Goal: Find specific page/section: Find specific page/section

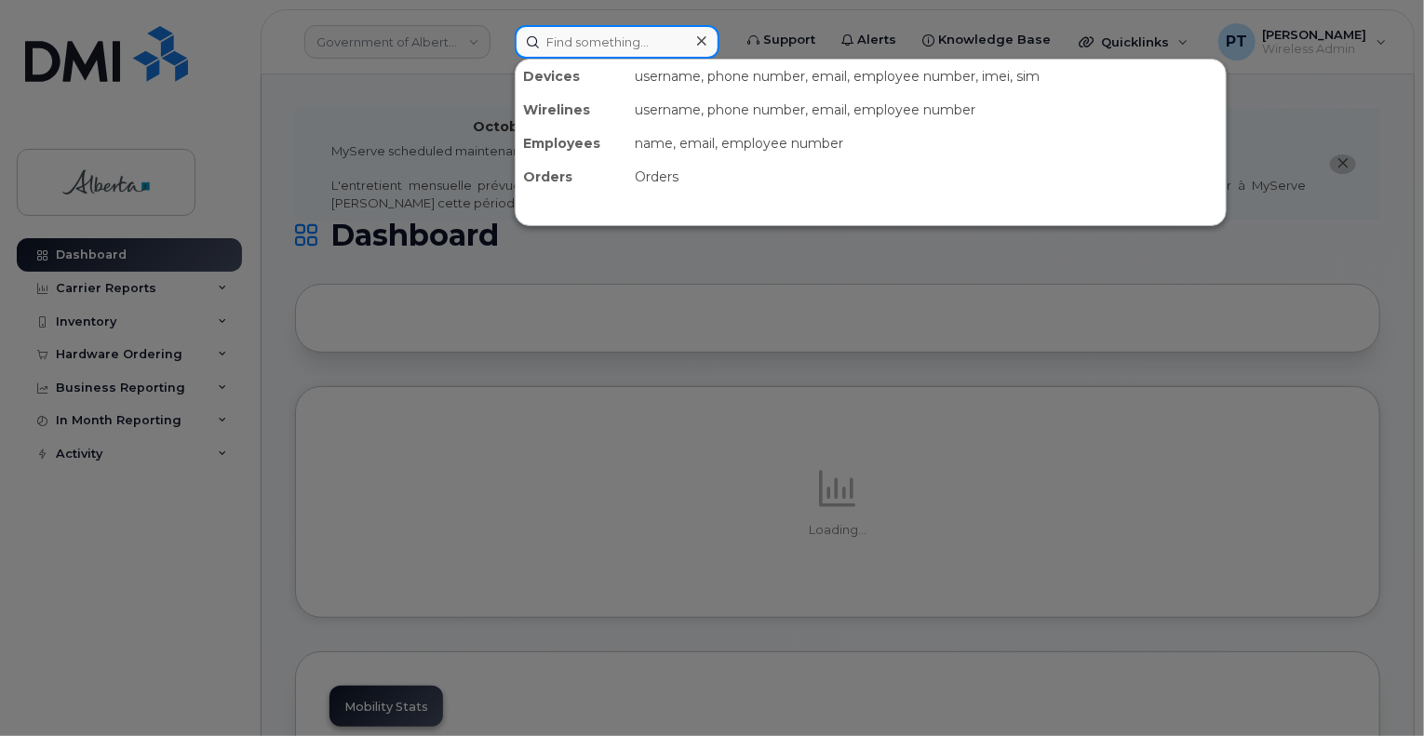
click at [608, 44] on input at bounding box center [617, 42] width 205 height 34
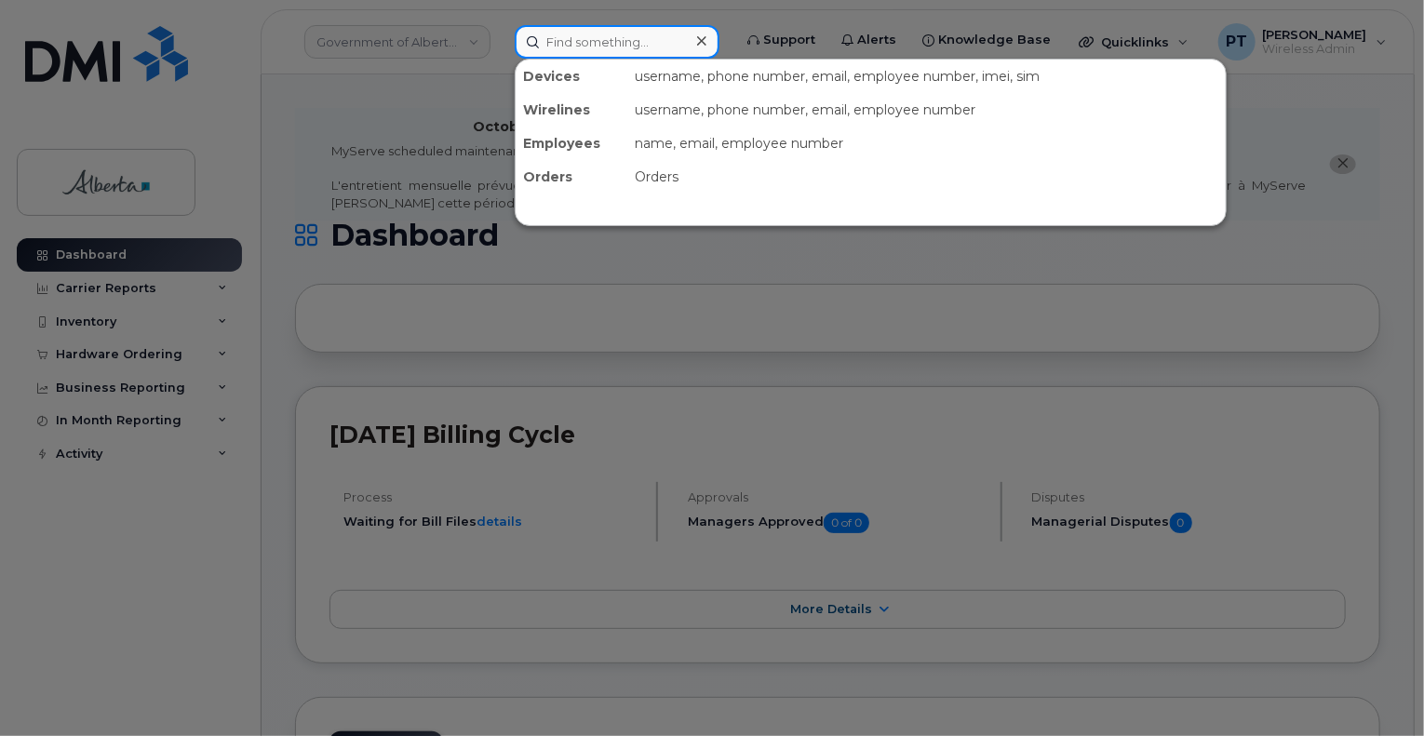
paste input "4038130948"
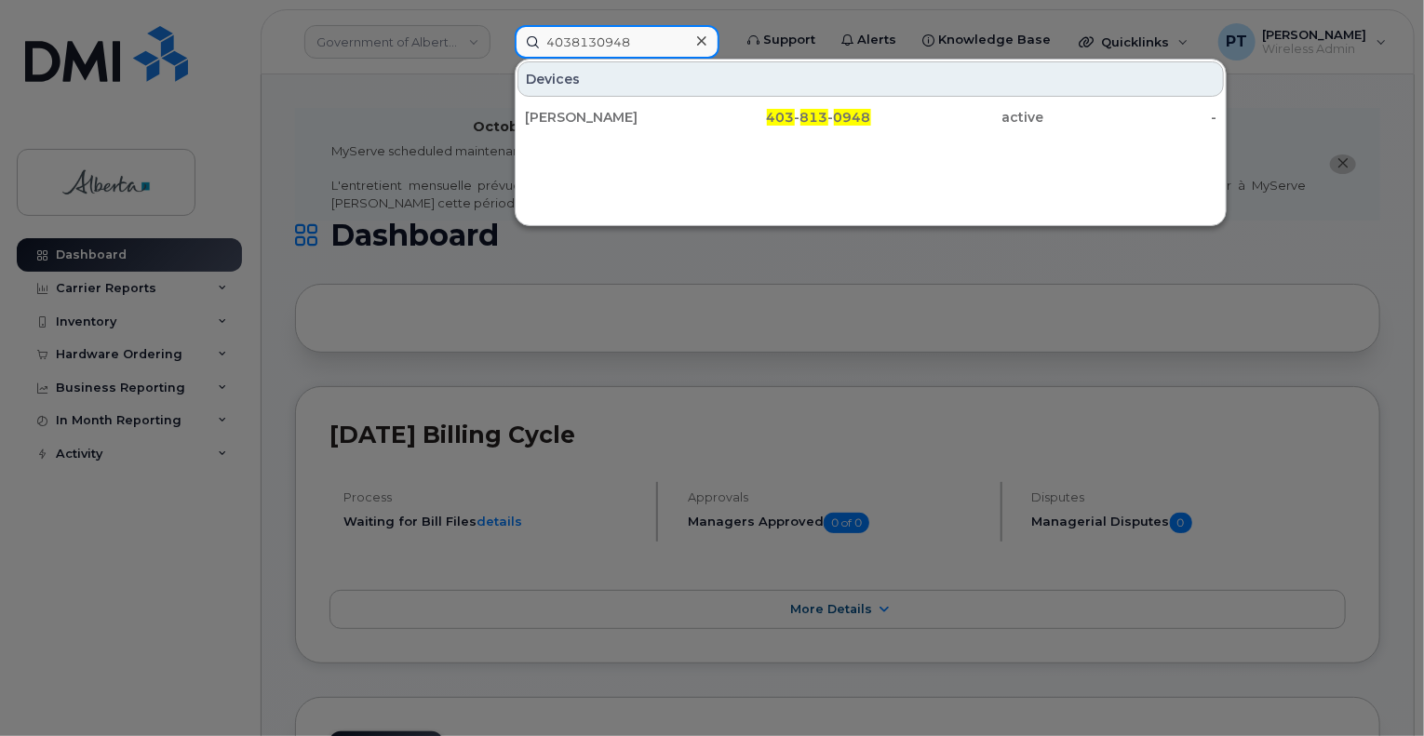
type input "4038130948"
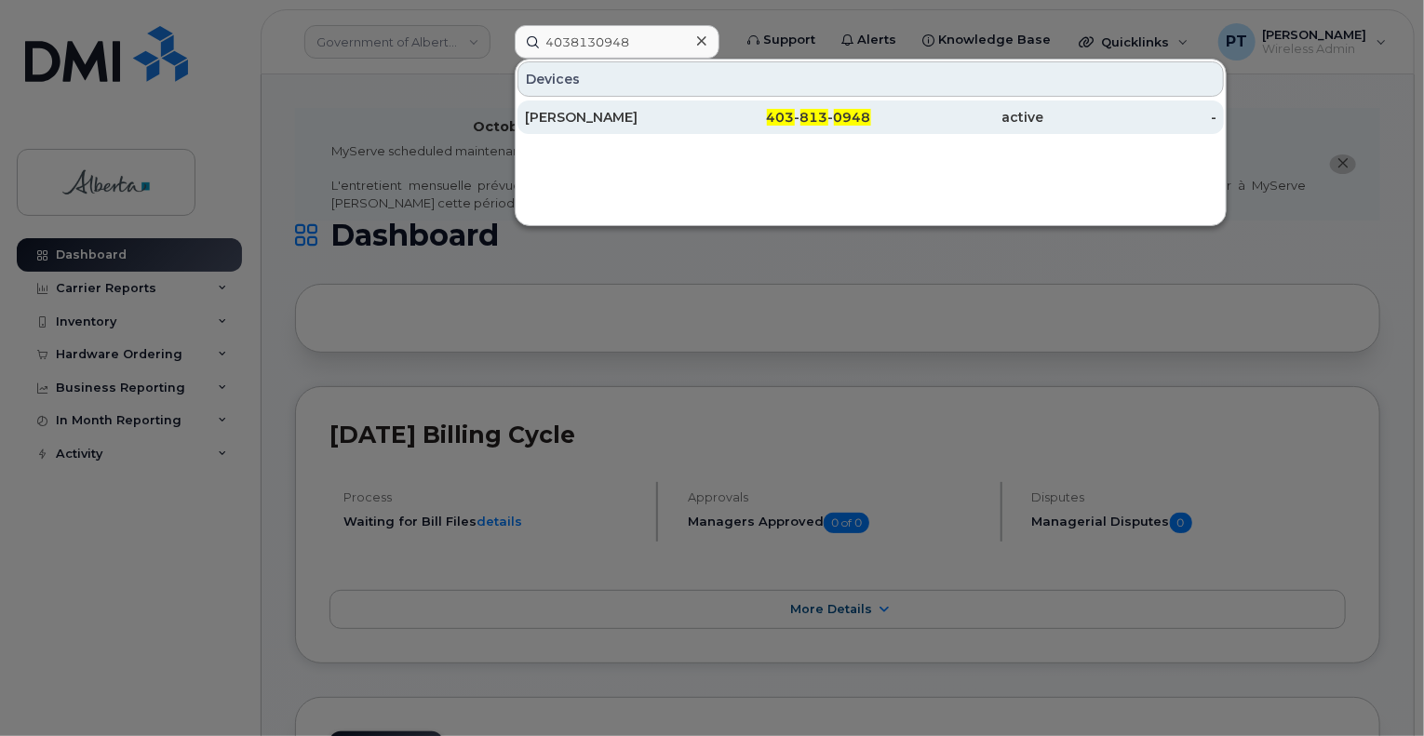
click at [533, 115] on div "Jim Perry" at bounding box center [611, 117] width 173 height 19
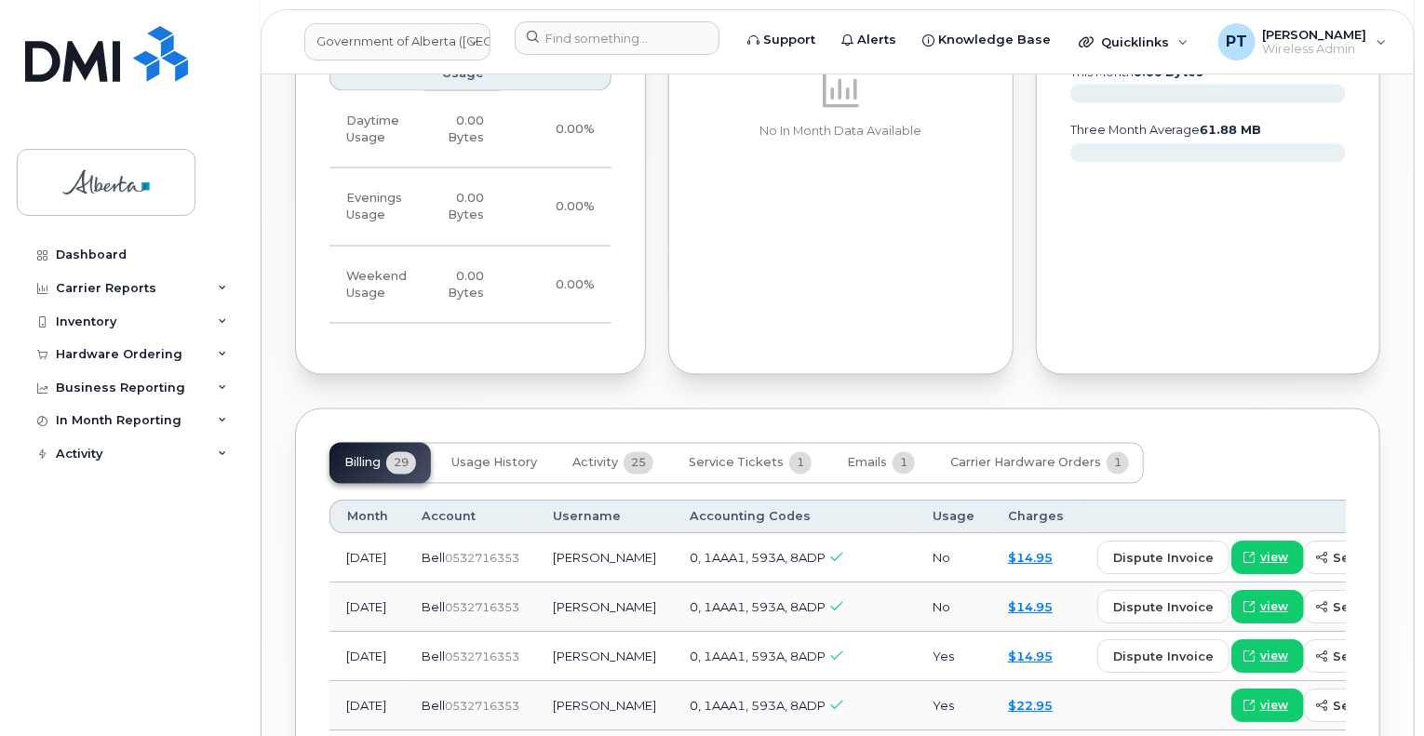
scroll to position [1490, 0]
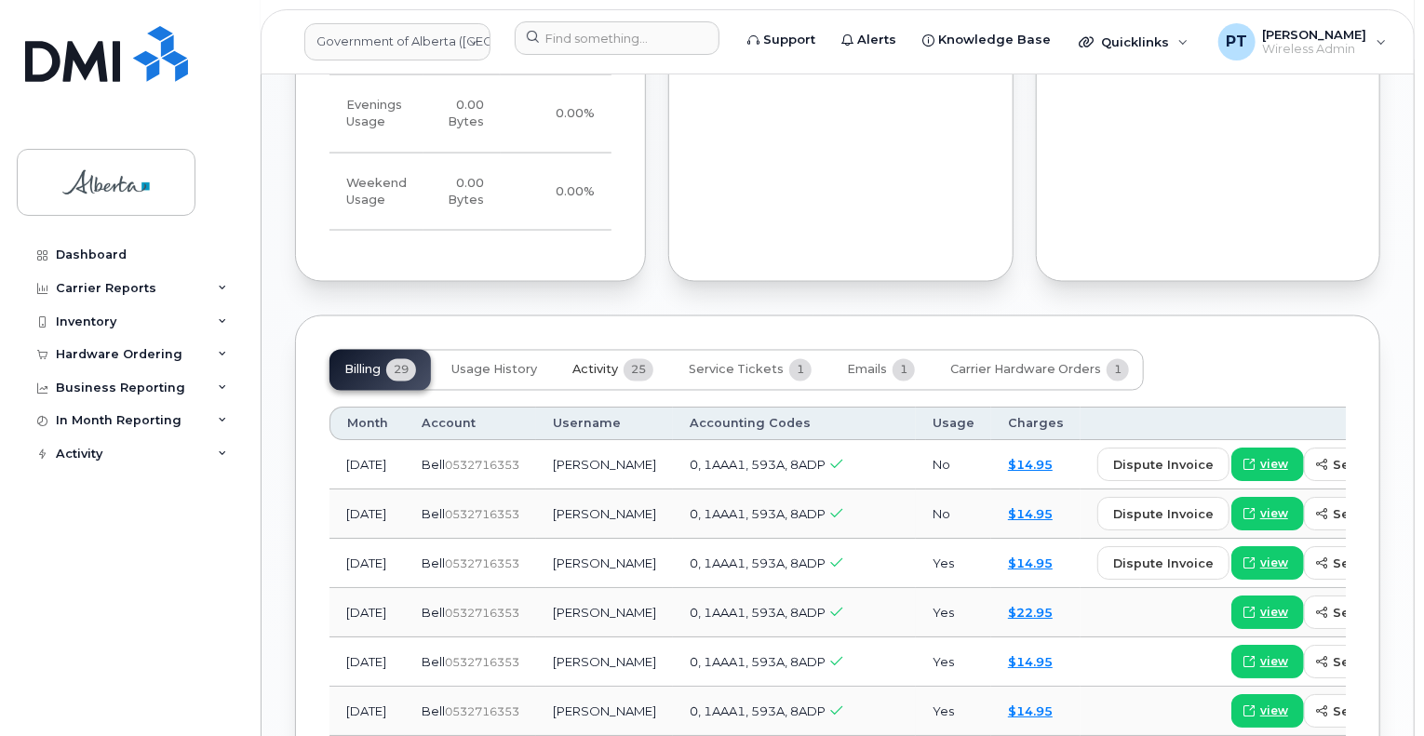
click at [594, 350] on button "Activity 25" at bounding box center [613, 370] width 111 height 41
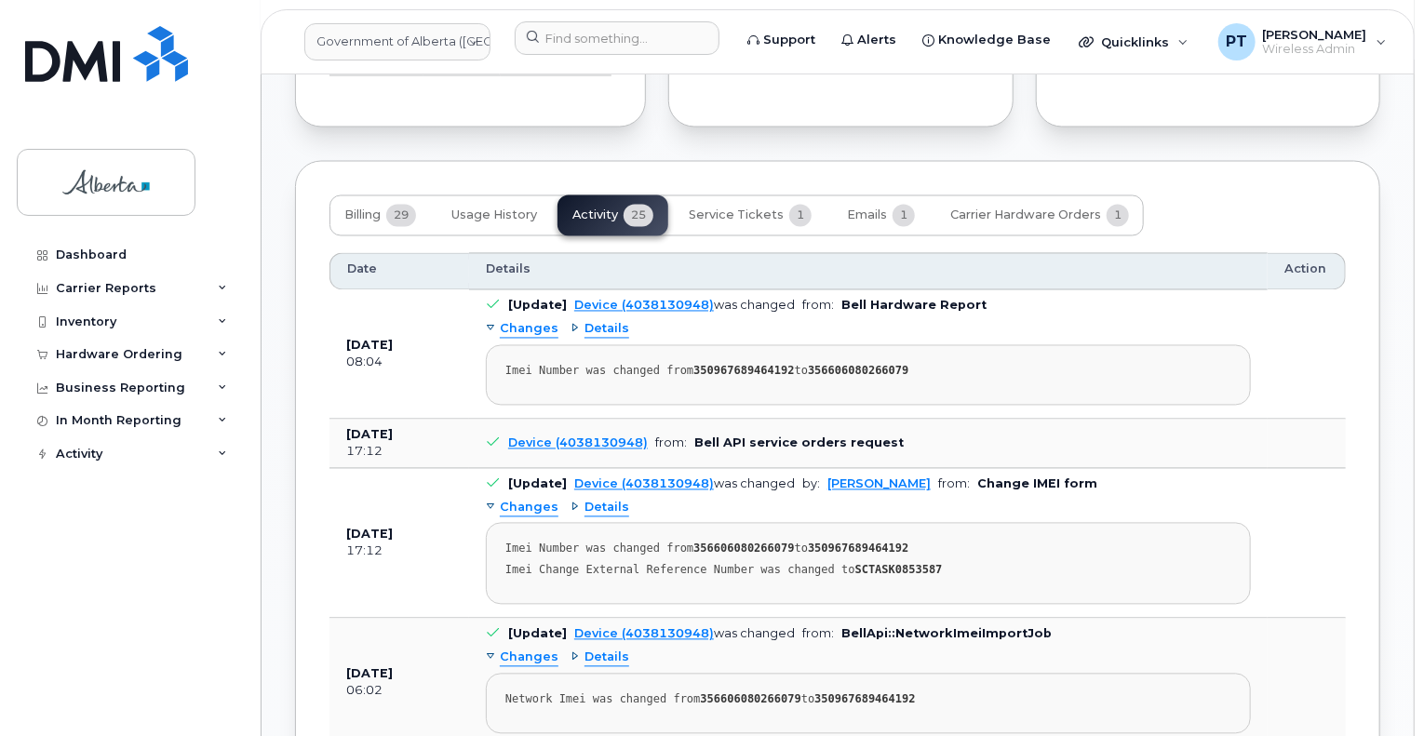
scroll to position [1676, 0]
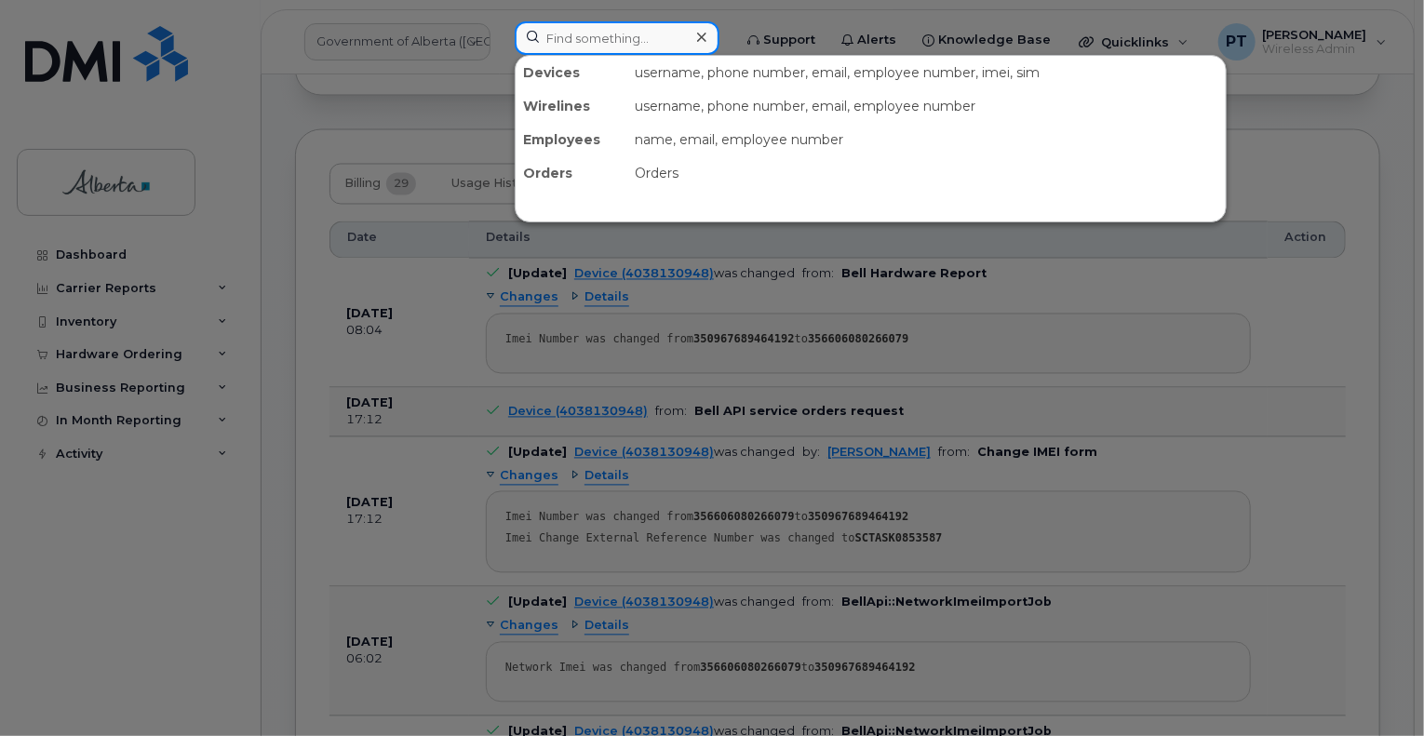
click at [585, 47] on input at bounding box center [617, 38] width 205 height 34
paste input "5874365428"
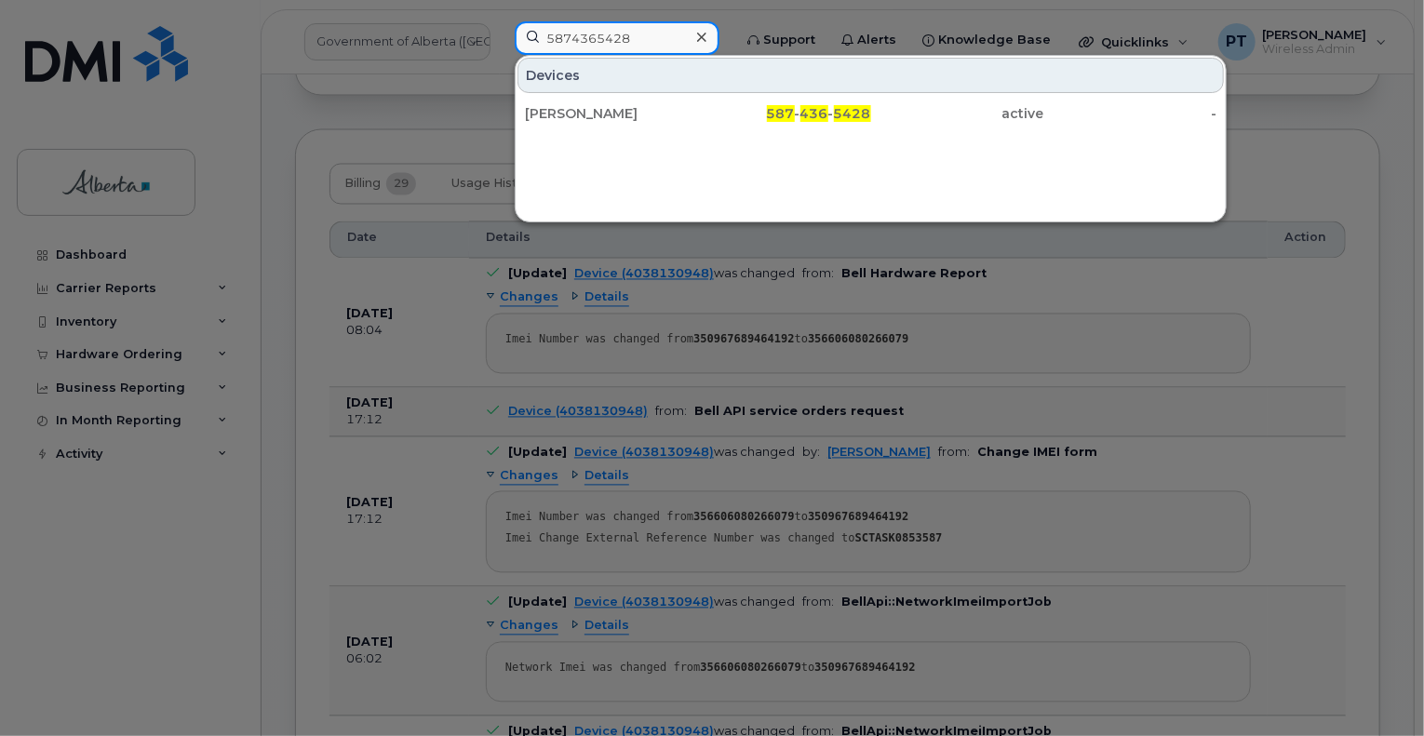
type input "5874365428"
drag, startPoint x: 569, startPoint y: 111, endPoint x: 830, endPoint y: 152, distance: 264.8
click at [569, 111] on div "Vonai Ratisai" at bounding box center [611, 113] width 173 height 19
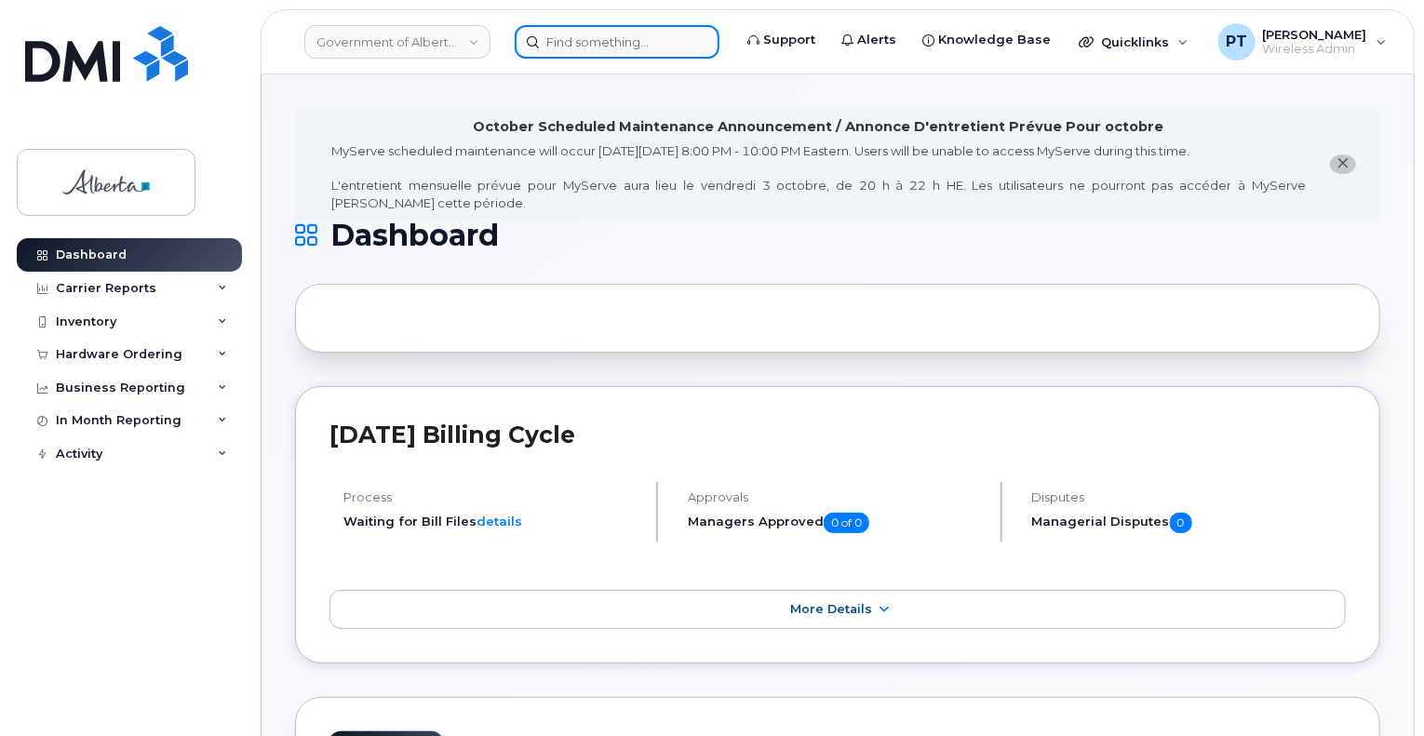
click at [592, 40] on input at bounding box center [617, 42] width 205 height 34
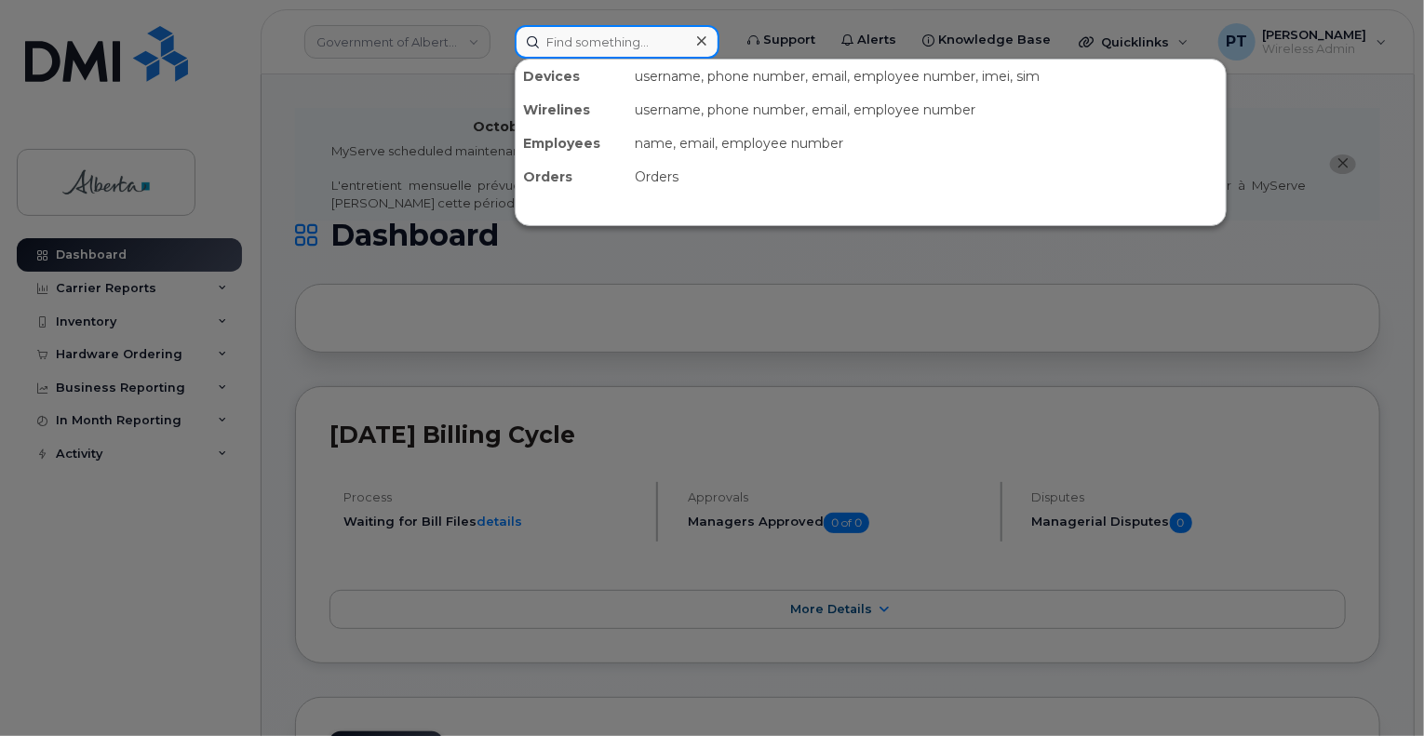
paste input "5875984047"
type input "5875984047"
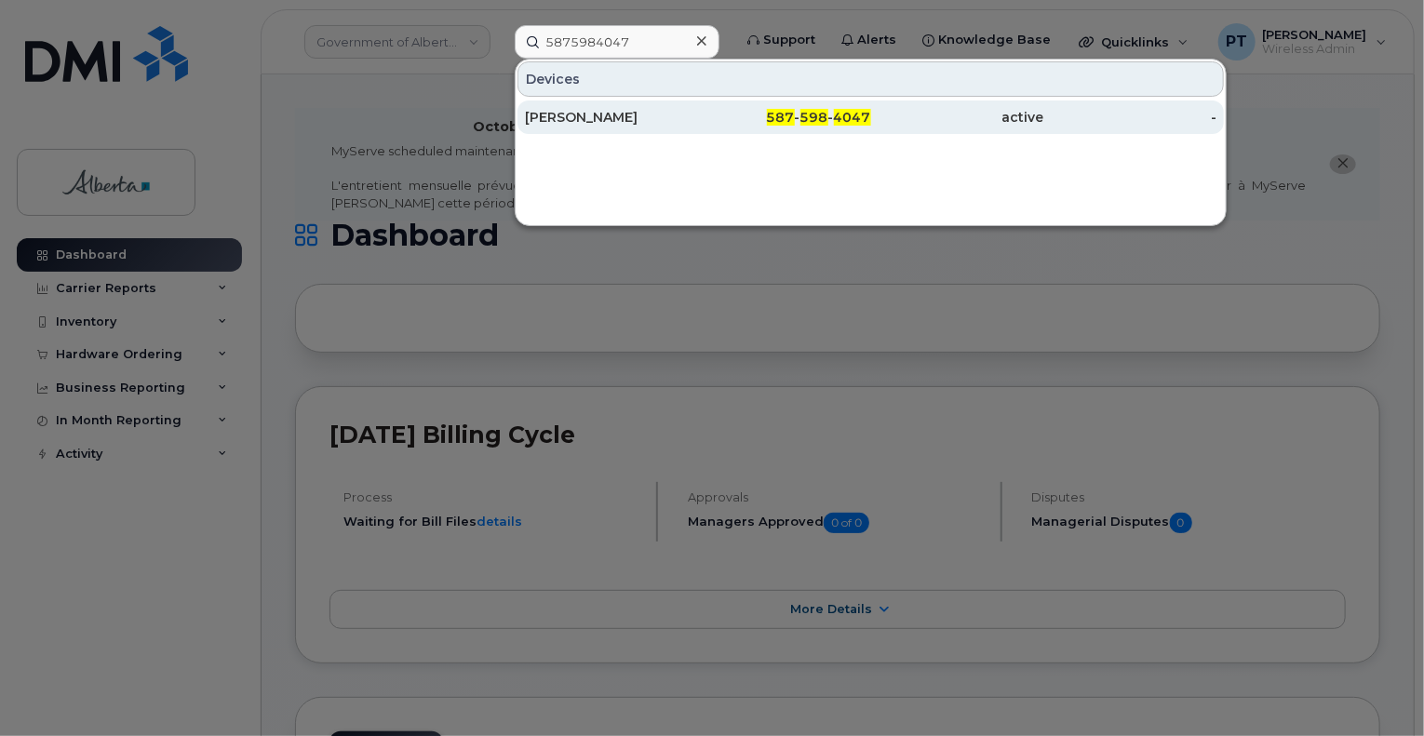
click at [562, 117] on div "Vonai Ratisai" at bounding box center [611, 117] width 173 height 19
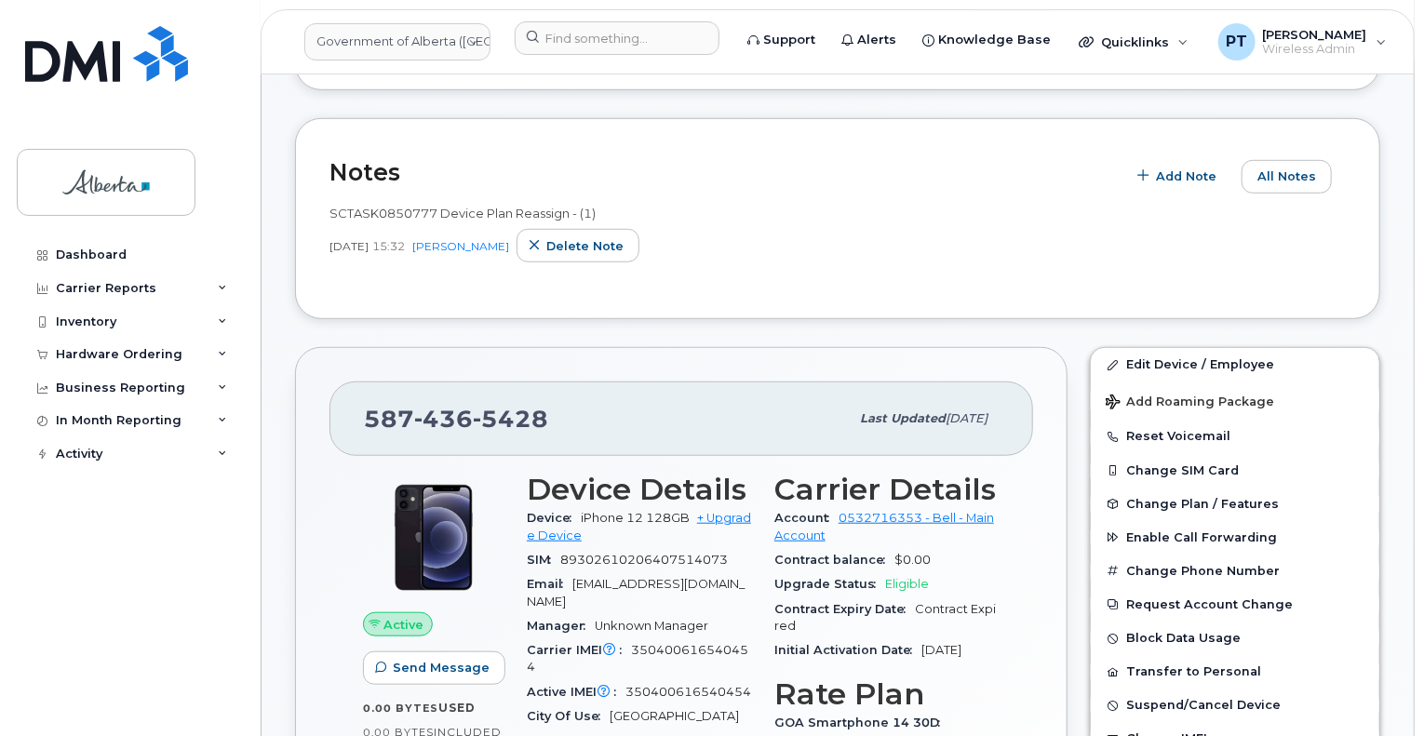
scroll to position [745, 0]
